Goal: Task Accomplishment & Management: Complete application form

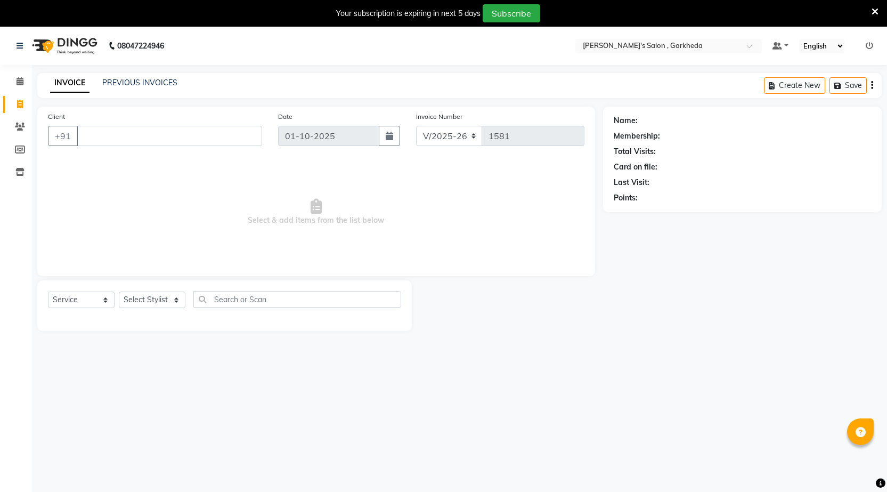
select select "7062"
select select "service"
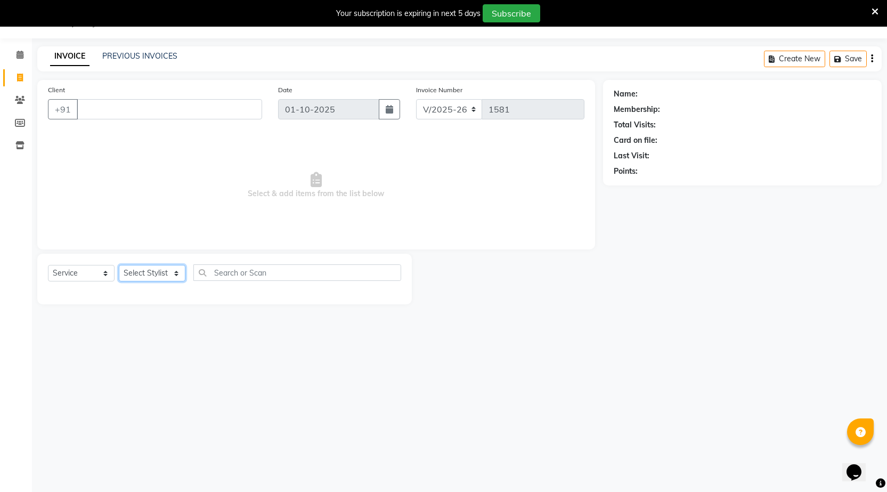
click at [175, 273] on select "Select Stylist [DATE] manager miss staff [PERSON_NAME]" at bounding box center [152, 273] width 67 height 17
select select "72802"
click at [119, 265] on select "Select Stylist [DATE] manager miss staff [PERSON_NAME]" at bounding box center [152, 273] width 67 height 17
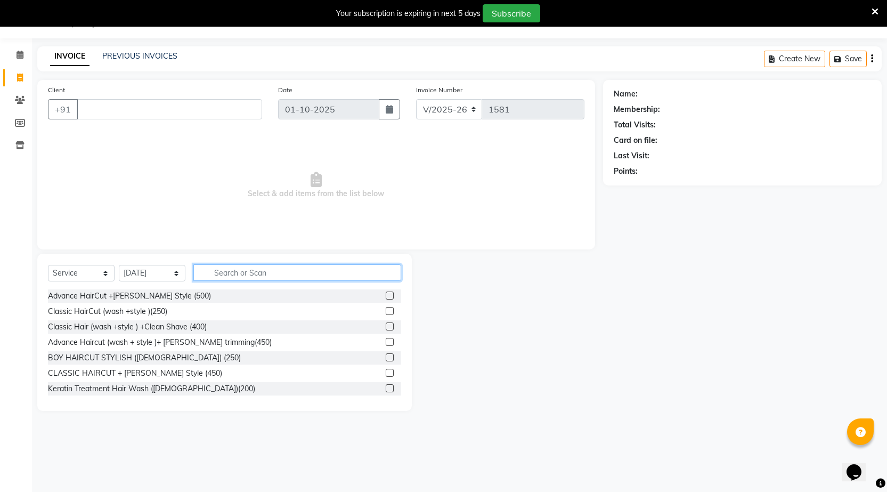
click at [297, 271] on input "text" at bounding box center [297, 272] width 208 height 17
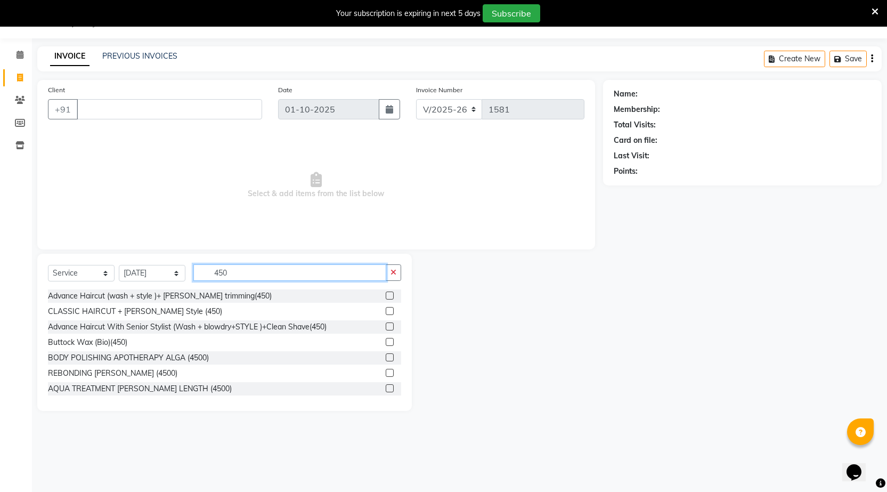
type input "450"
click at [386, 296] on label at bounding box center [390, 295] width 8 height 8
click at [386, 296] on input "checkbox" at bounding box center [389, 295] width 7 height 7
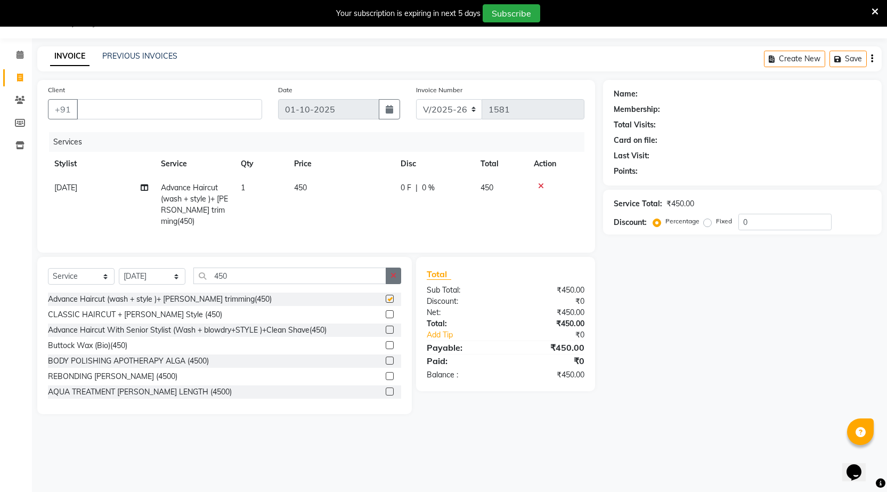
checkbox input "false"
click at [391, 272] on icon "button" at bounding box center [393, 275] width 6 height 7
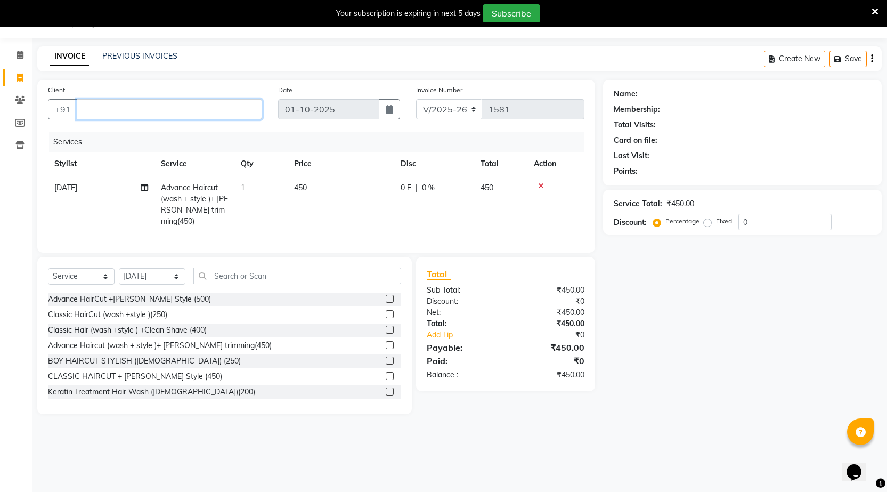
click at [207, 110] on input "Client" at bounding box center [169, 109] width 185 height 20
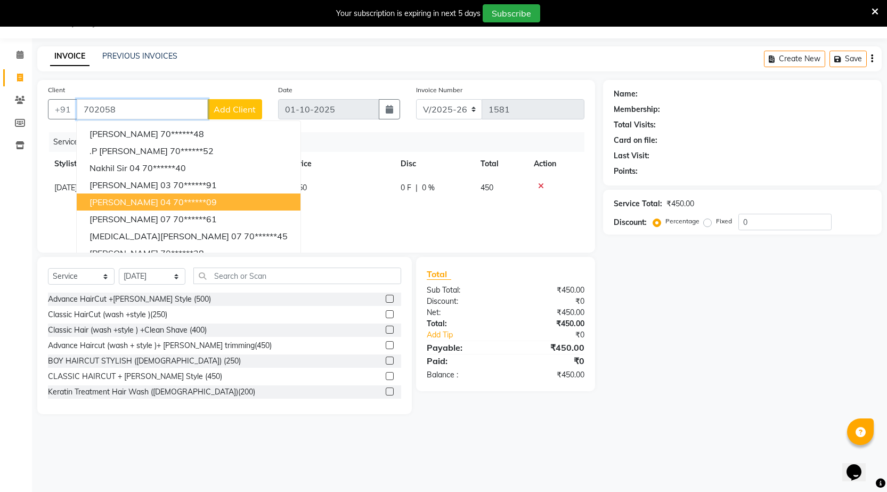
click at [95, 202] on span "[PERSON_NAME] 04" at bounding box center [129, 202] width 81 height 11
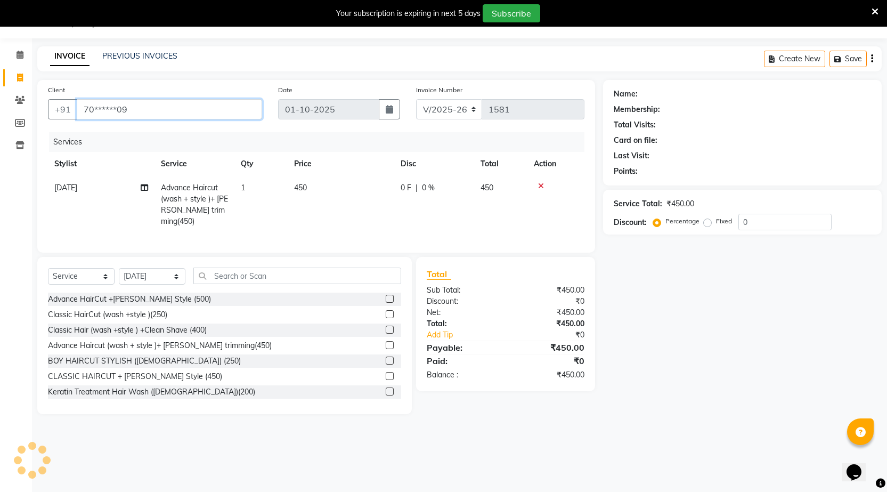
type input "70******09"
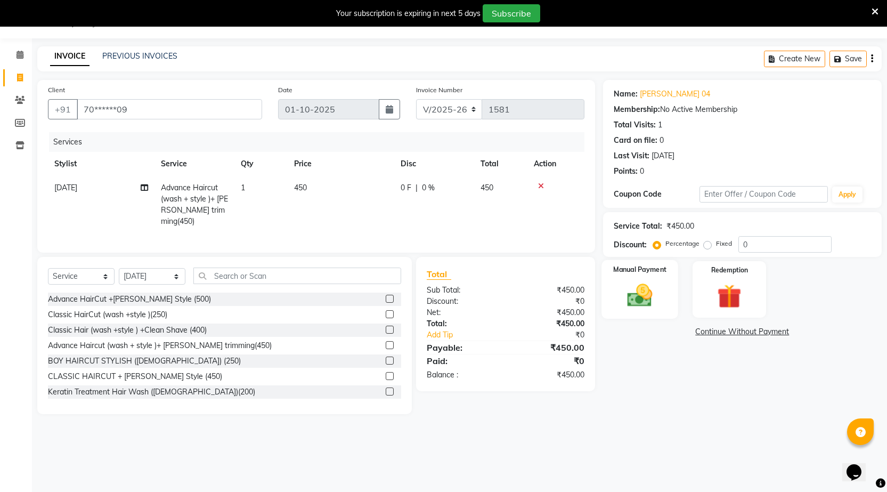
click at [628, 281] on img at bounding box center [639, 295] width 41 height 29
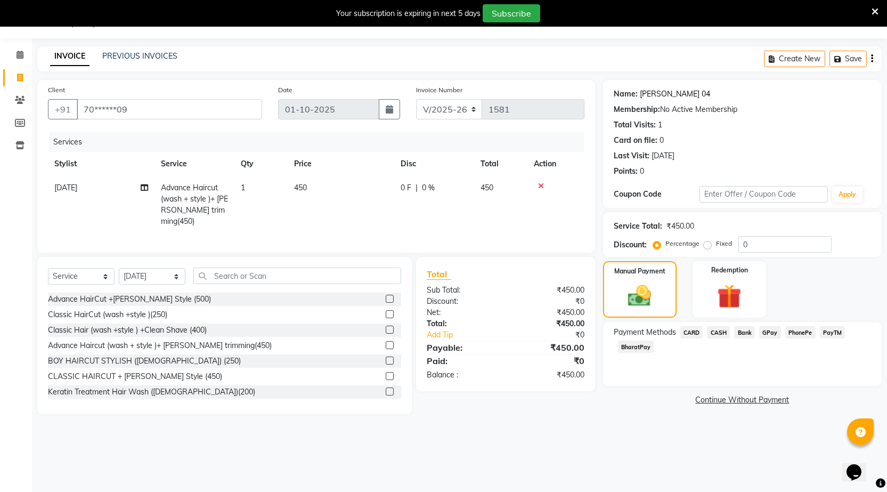
click at [652, 93] on link "[PERSON_NAME] 04" at bounding box center [675, 93] width 70 height 11
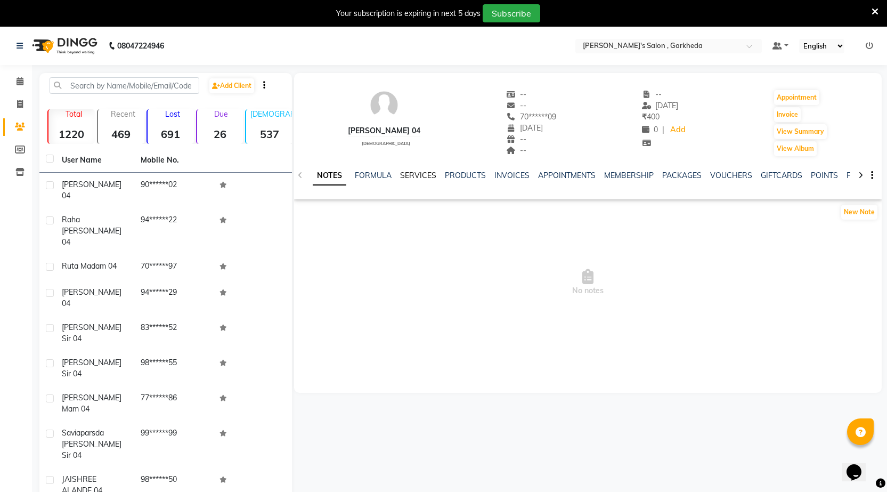
click at [412, 176] on link "SERVICES" at bounding box center [418, 175] width 36 height 10
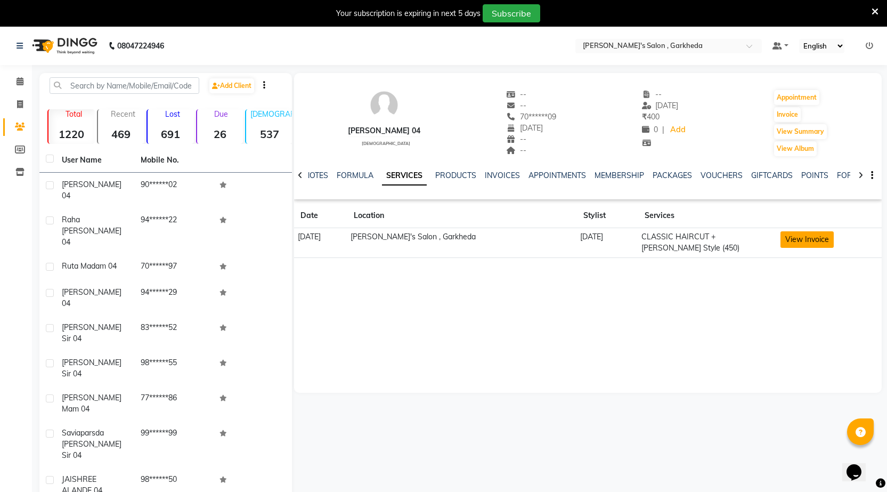
click at [799, 243] on button "View Invoice" at bounding box center [806, 239] width 53 height 17
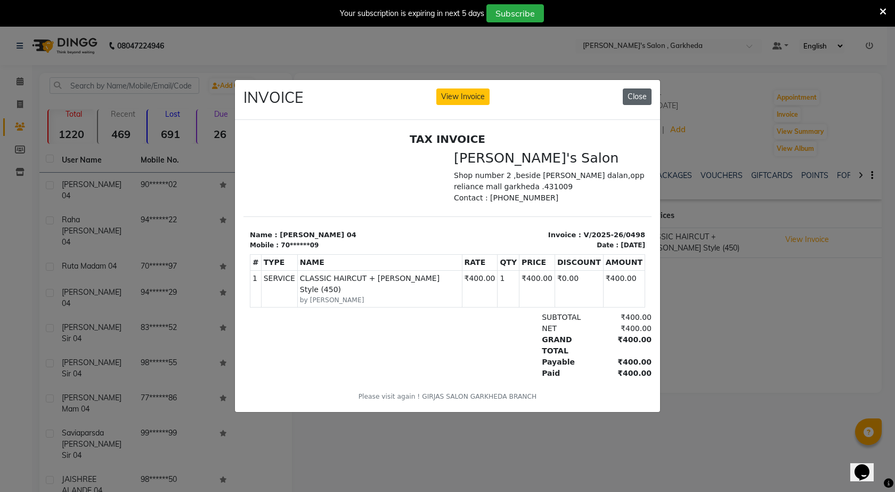
click at [635, 96] on button "Close" at bounding box center [637, 96] width 29 height 17
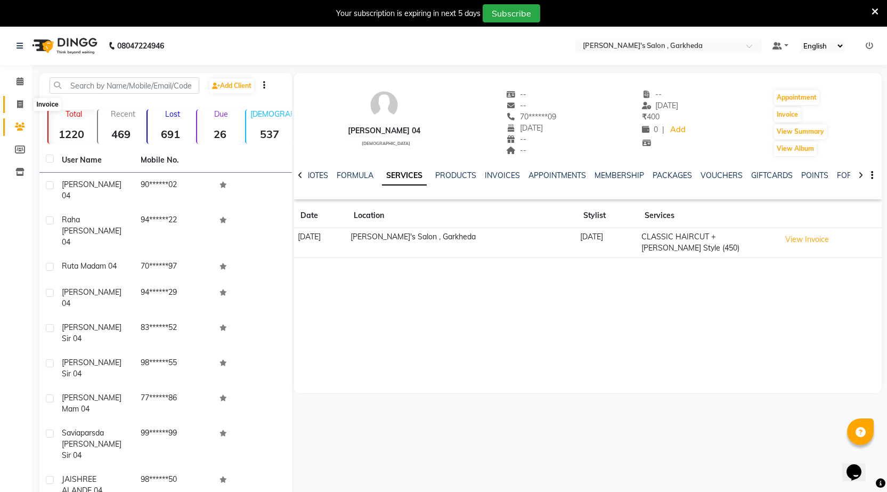
click at [19, 109] on span at bounding box center [20, 105] width 19 height 12
select select "service"
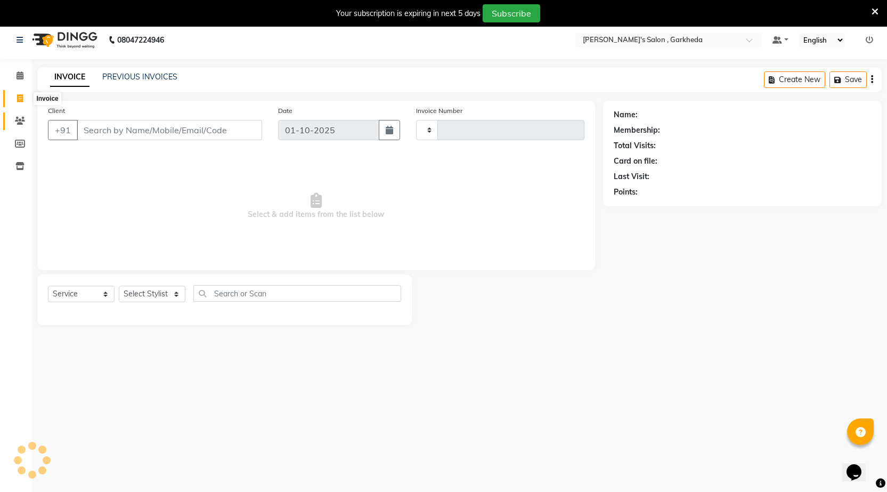
type input "1581"
select select "7062"
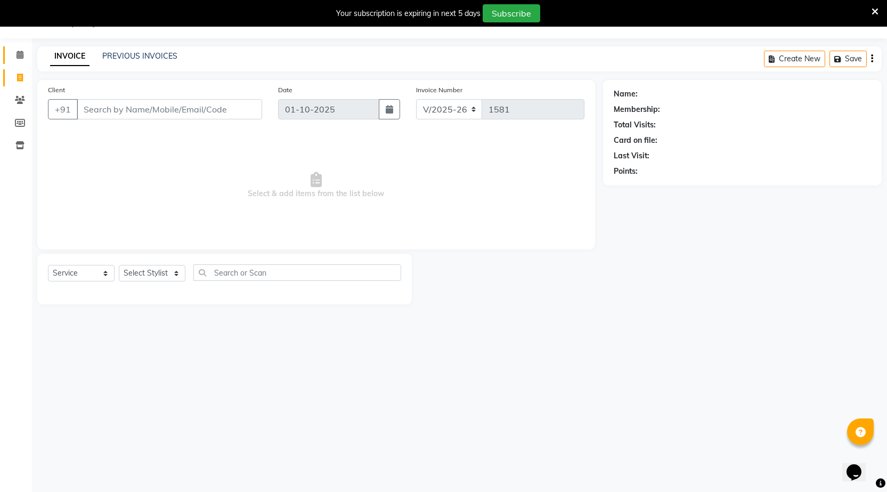
click at [20, 54] on icon at bounding box center [20, 55] width 7 height 8
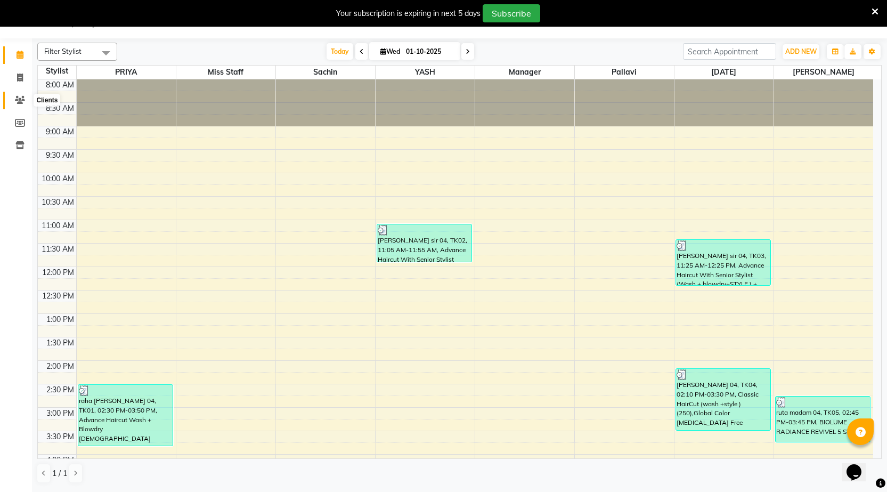
click at [19, 102] on icon at bounding box center [20, 100] width 10 height 8
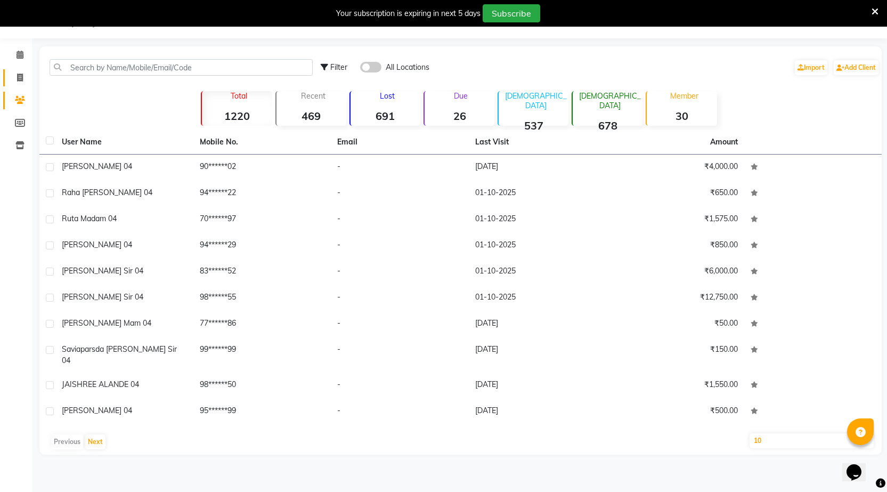
click at [22, 84] on link "Invoice" at bounding box center [16, 78] width 26 height 18
select select "7062"
select select "service"
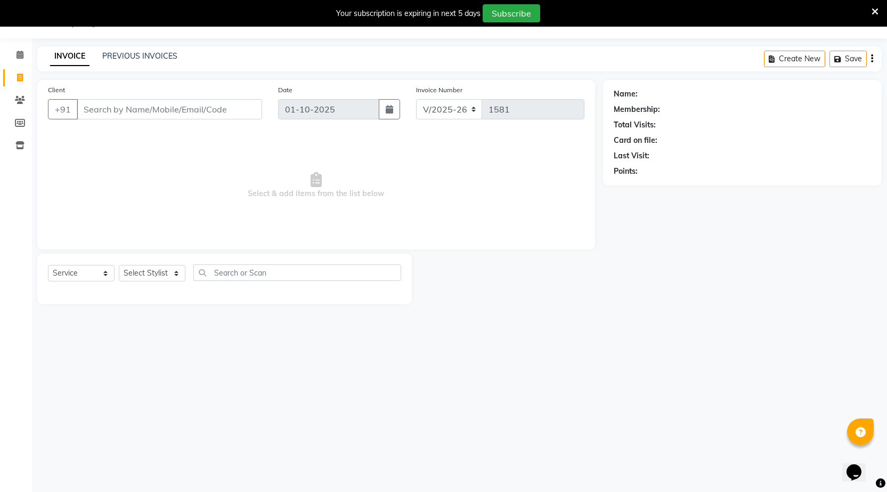
click at [95, 111] on input "Client" at bounding box center [169, 109] width 185 height 20
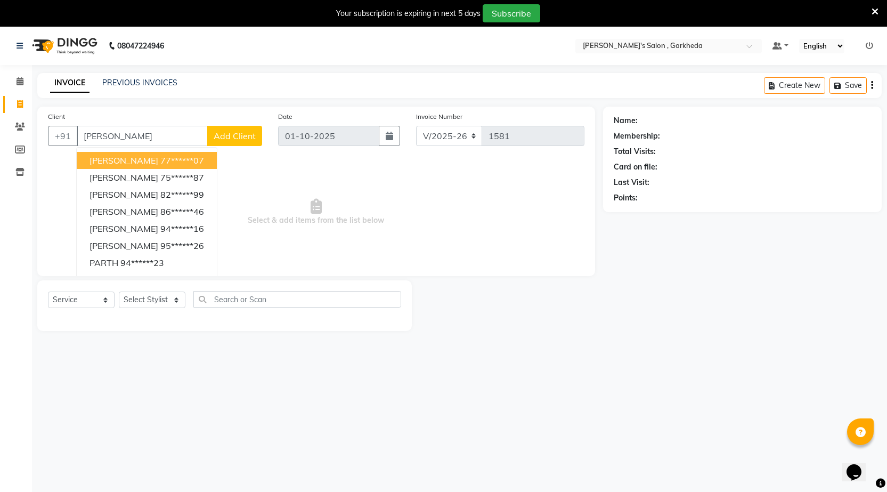
click at [154, 141] on input "parth" at bounding box center [142, 136] width 131 height 20
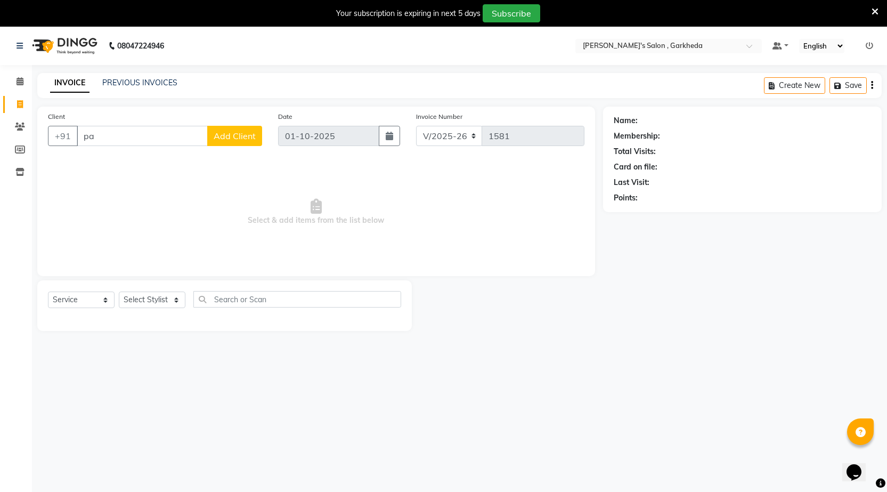
type input "p"
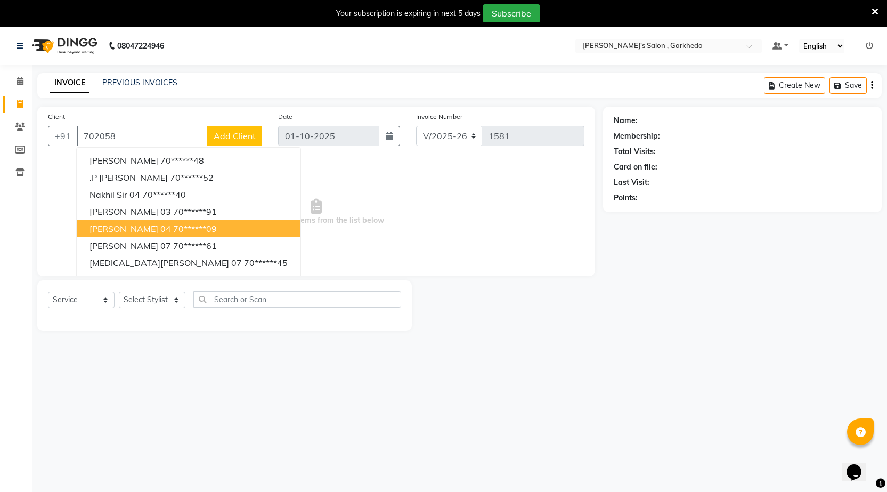
click at [127, 230] on span "[PERSON_NAME] 04" at bounding box center [129, 228] width 81 height 11
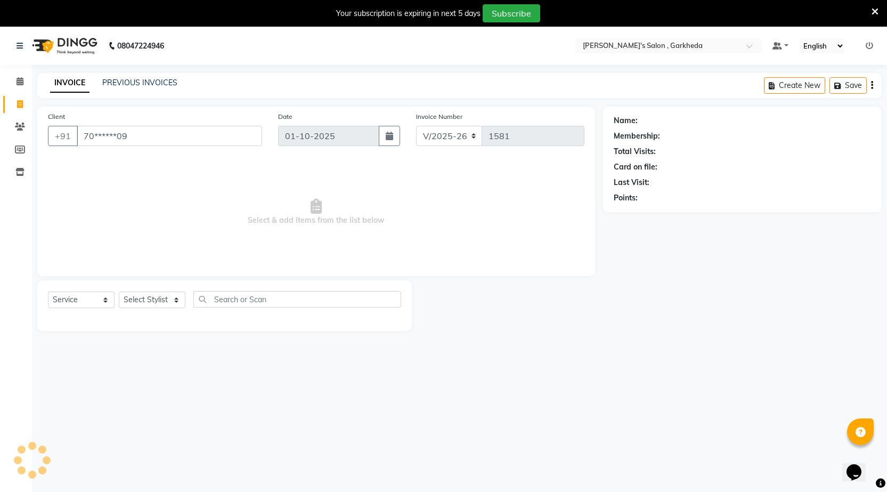
type input "70******09"
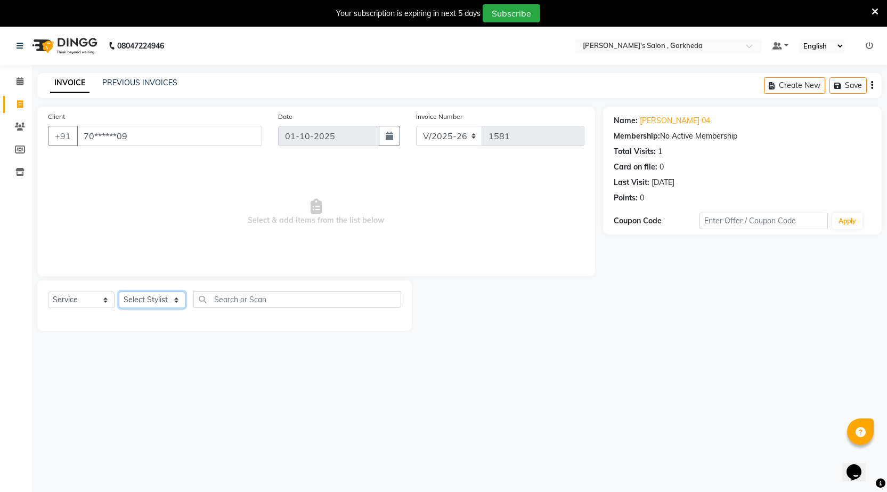
click at [172, 303] on select "Select Stylist [DATE] manager miss staff [PERSON_NAME]" at bounding box center [152, 299] width 67 height 17
select select "72802"
click at [119, 291] on select "Select Stylist [DATE] manager miss staff [PERSON_NAME]" at bounding box center [152, 299] width 67 height 17
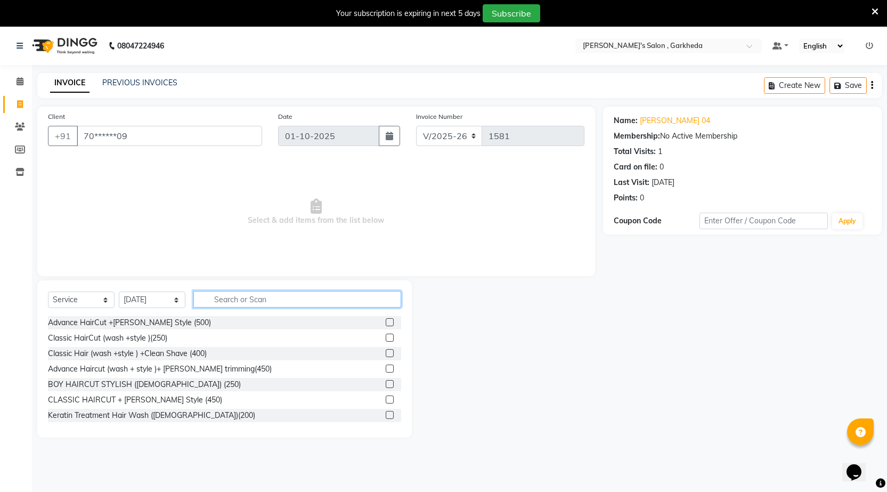
click at [234, 300] on input "text" at bounding box center [297, 299] width 208 height 17
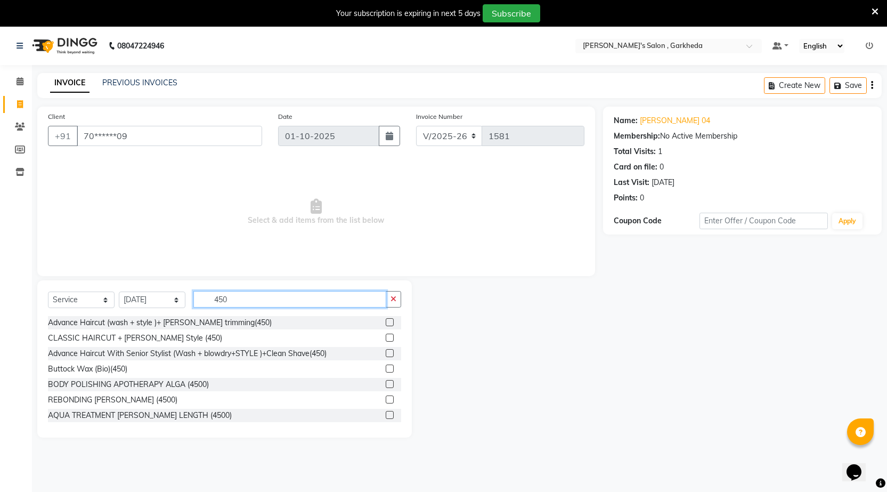
type input "450"
click at [386, 320] on label at bounding box center [390, 322] width 8 height 8
click at [386, 320] on input "checkbox" at bounding box center [389, 322] width 7 height 7
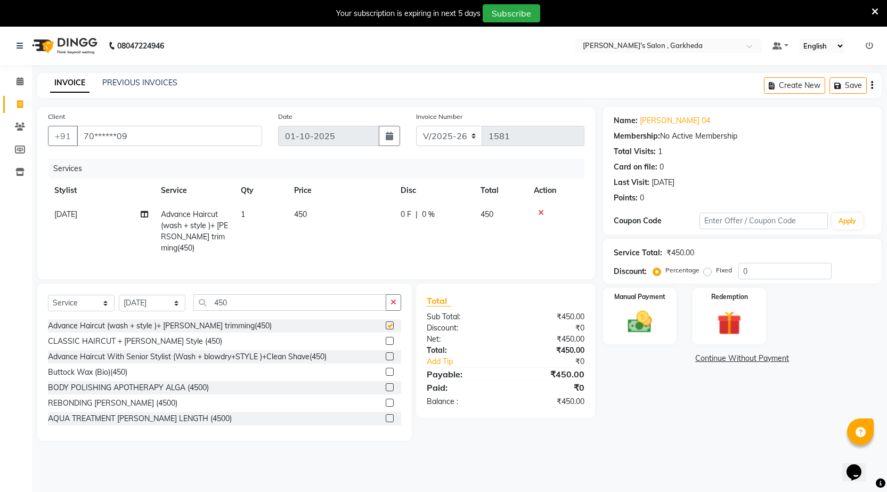
checkbox input "false"
click at [660, 321] on img at bounding box center [639, 321] width 41 height 29
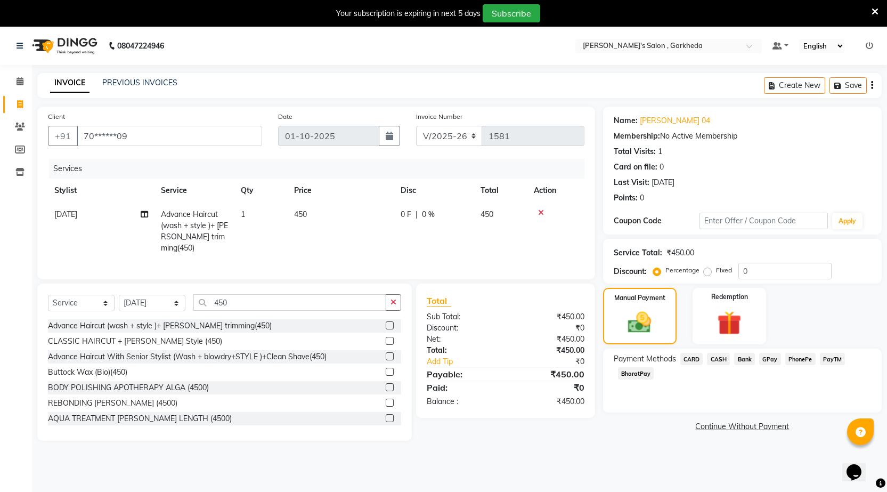
click at [804, 358] on span "PhonePe" at bounding box center [800, 359] width 30 height 12
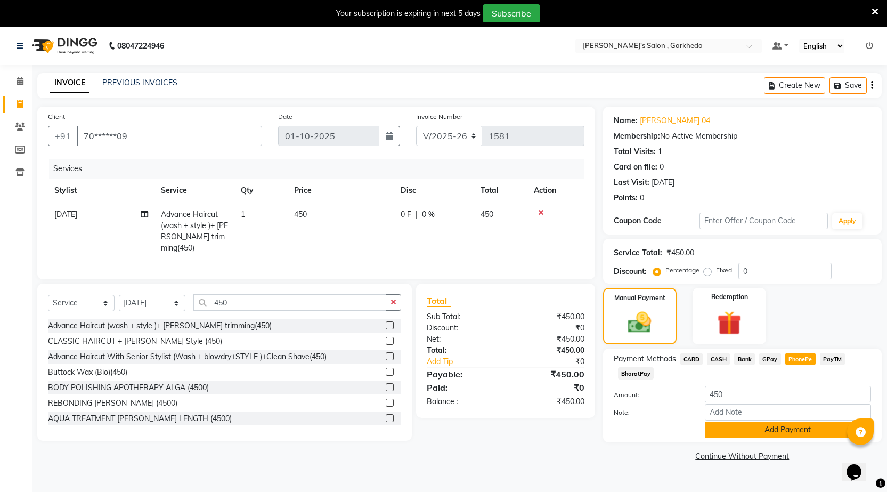
click at [801, 434] on button "Add Payment" at bounding box center [788, 429] width 166 height 17
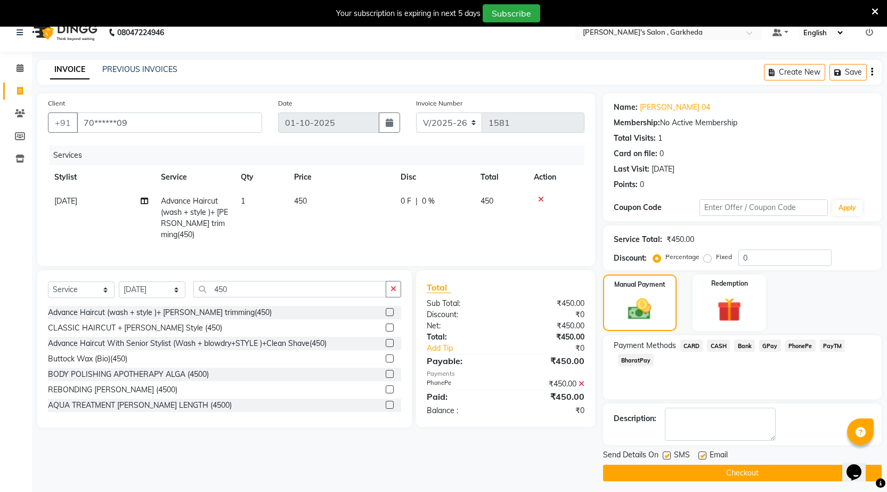
scroll to position [27, 0]
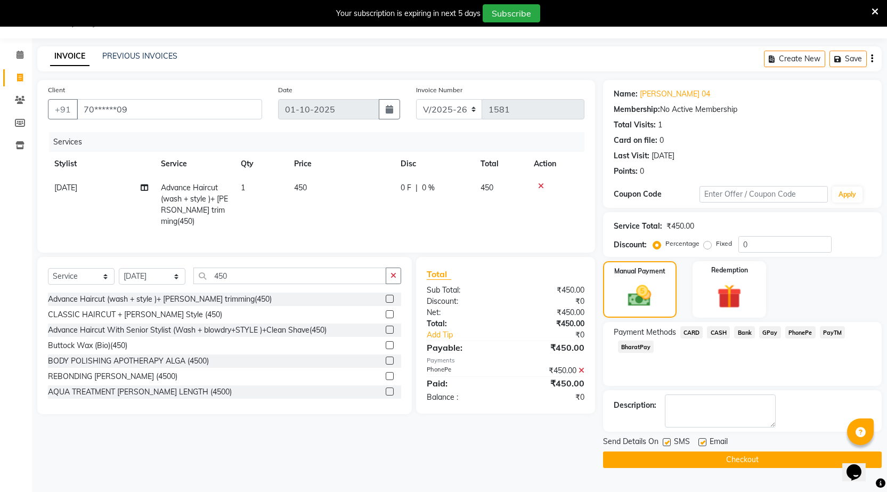
click at [729, 460] on button "Checkout" at bounding box center [742, 459] width 279 height 17
